Goal: Check status: Check status

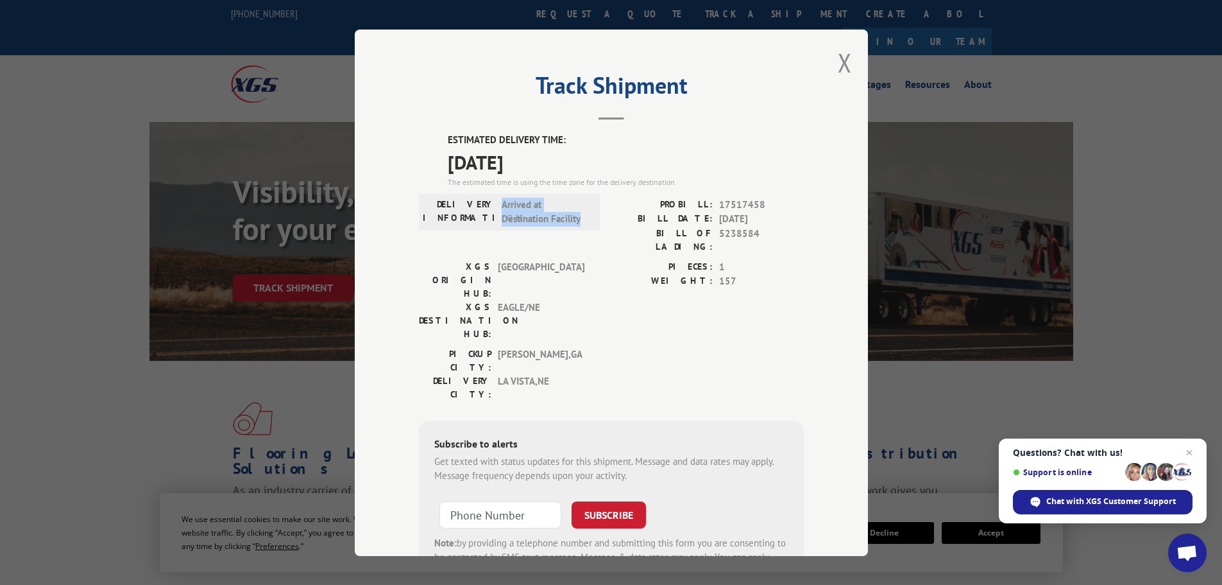
click at [846, 56] on button "Close modal" at bounding box center [845, 63] width 14 height 34
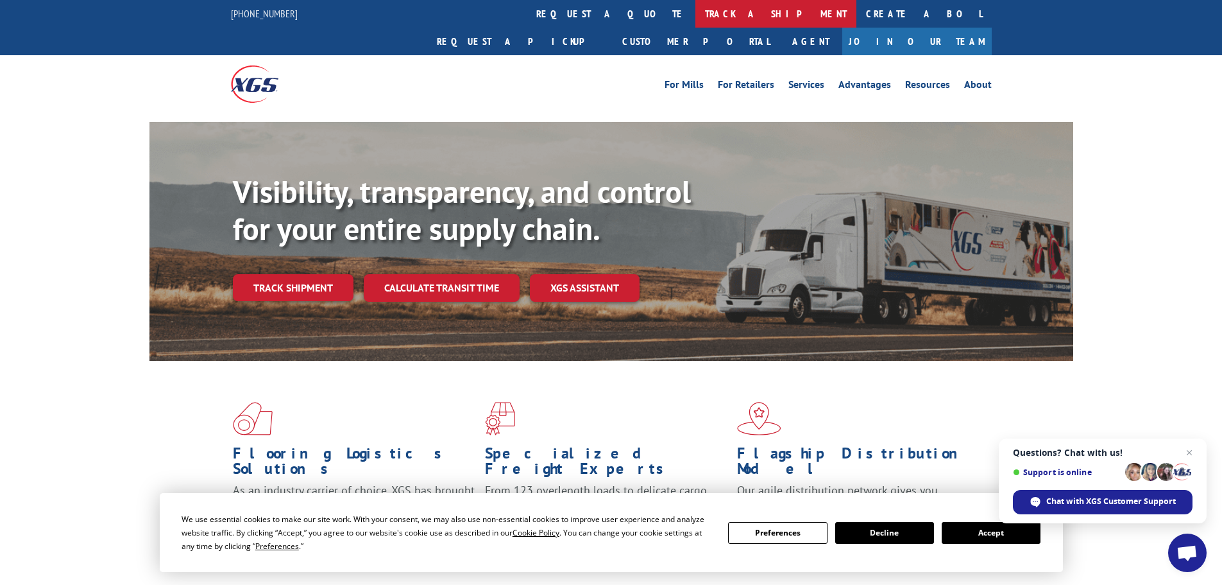
click at [696, 10] on link "track a shipment" at bounding box center [776, 14] width 161 height 28
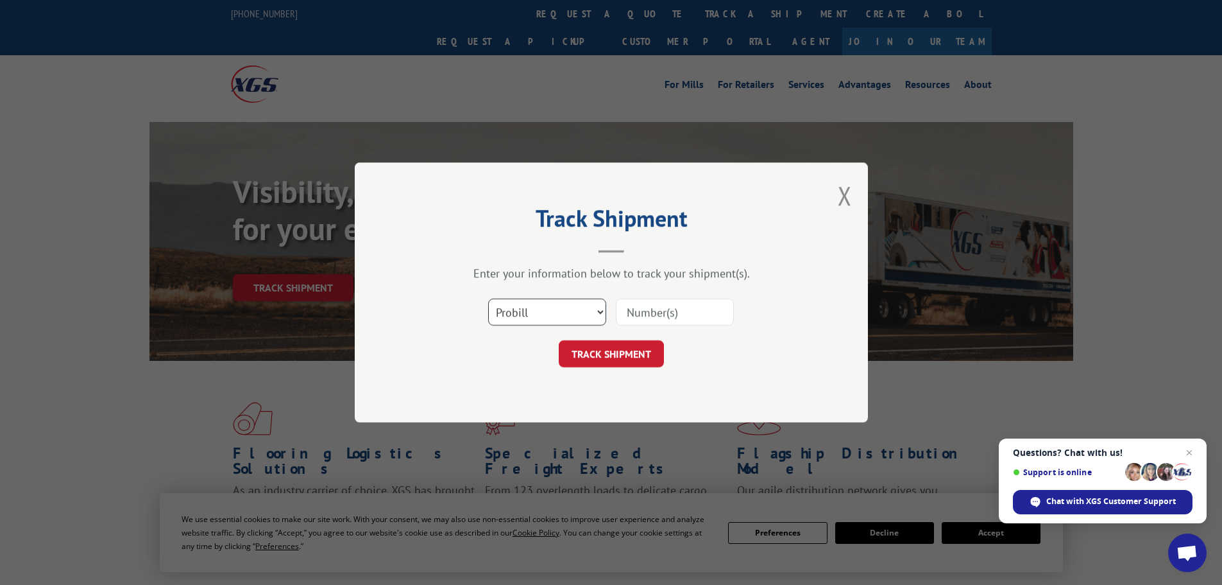
click at [565, 305] on select "Select category... Probill BOL PO" at bounding box center [547, 311] width 118 height 27
select select "bol"
click at [488, 298] on select "Select category... Probill BOL PO" at bounding box center [547, 311] width 118 height 27
click at [644, 312] on input at bounding box center [675, 311] width 118 height 27
paste input "7000266"
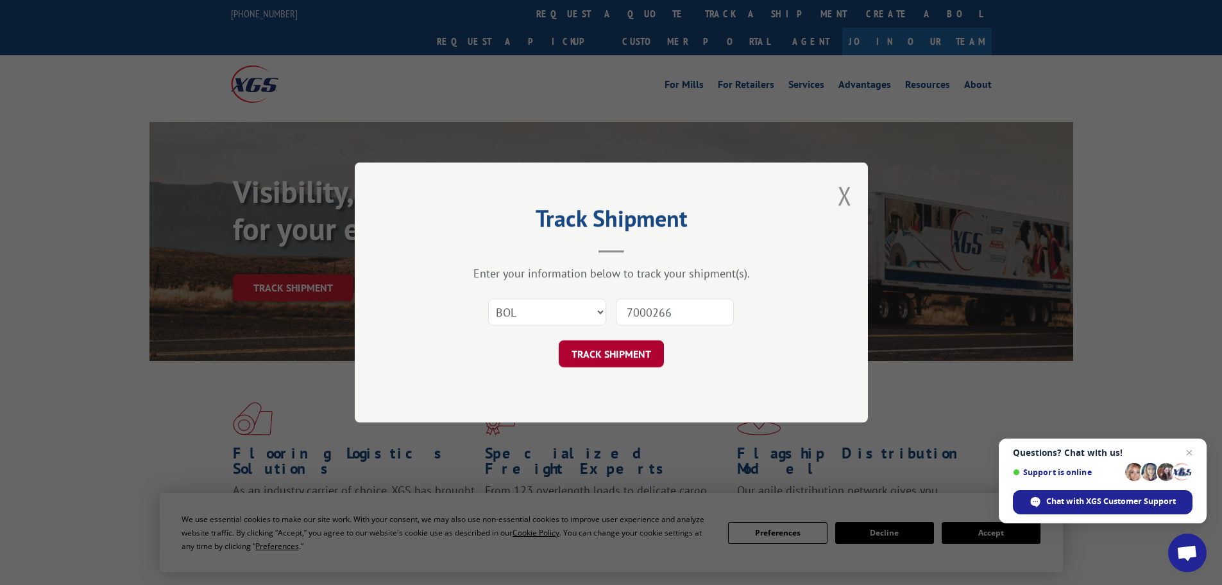
type input "7000266"
click at [640, 352] on button "TRACK SHIPMENT" at bounding box center [611, 353] width 105 height 27
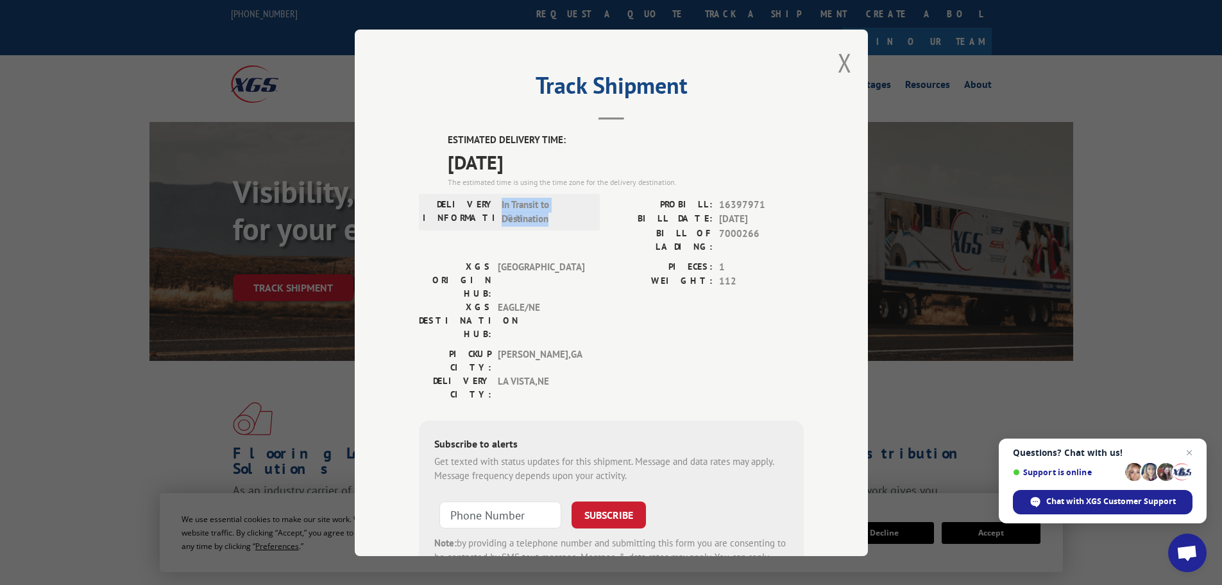
drag, startPoint x: 497, startPoint y: 205, endPoint x: 554, endPoint y: 219, distance: 58.2
click at [554, 219] on span "In Transit to Destination" at bounding box center [545, 211] width 87 height 29
copy span "In Transit to Destination"
click at [838, 60] on button "Close modal" at bounding box center [845, 63] width 14 height 34
